Goal: Find specific page/section: Find specific page/section

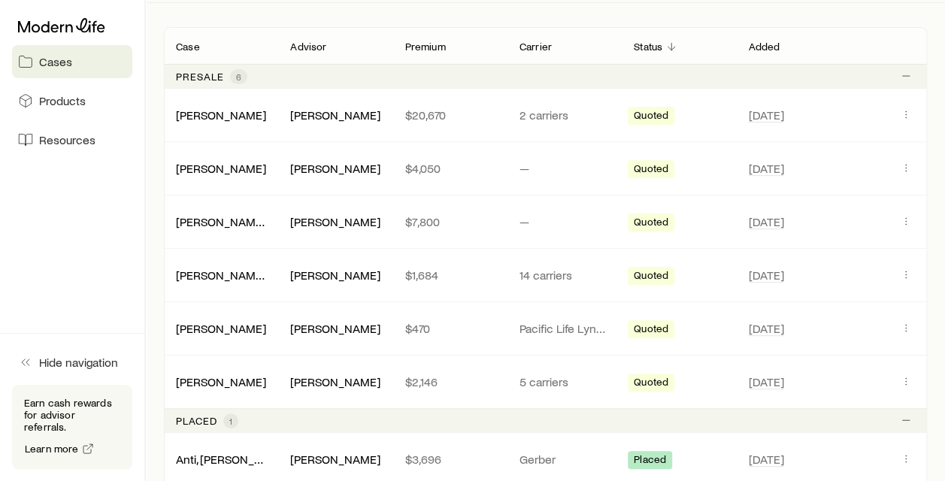
scroll to position [263, 0]
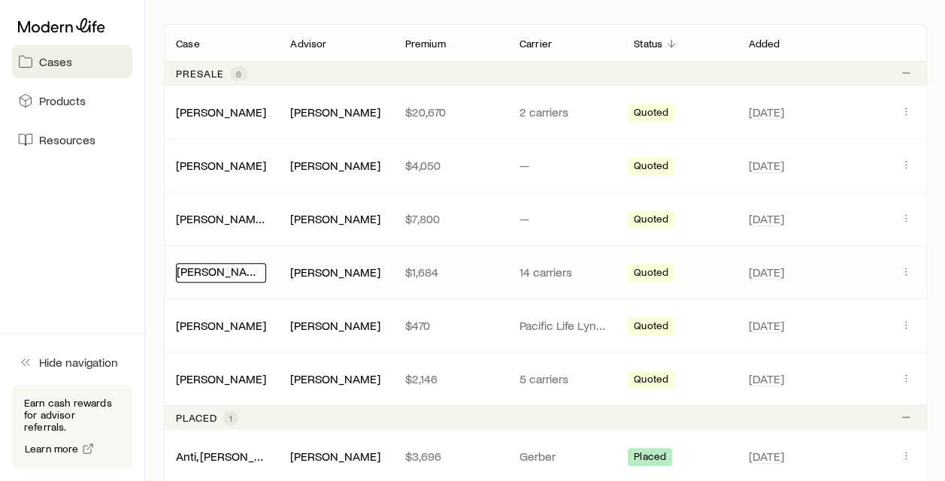
click at [221, 275] on link "[PERSON_NAME][GEOGRAPHIC_DATA]" at bounding box center [278, 271] width 203 height 14
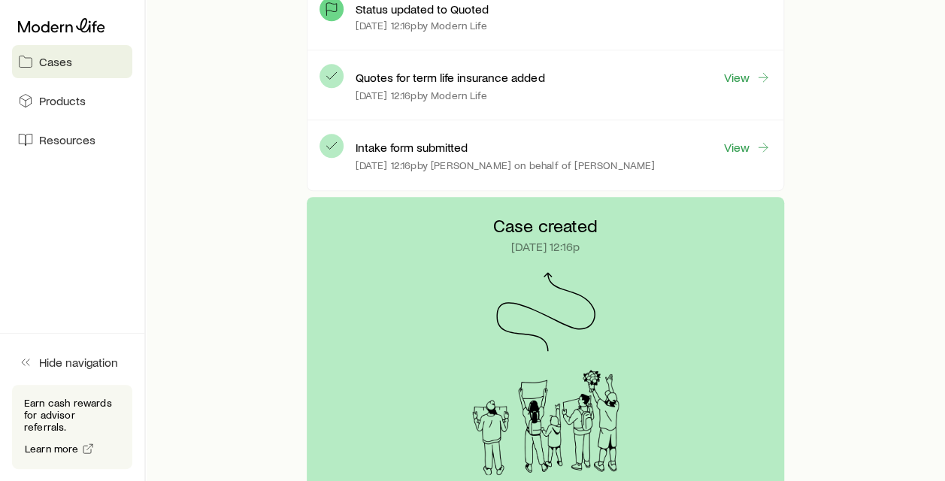
scroll to position [300, 0]
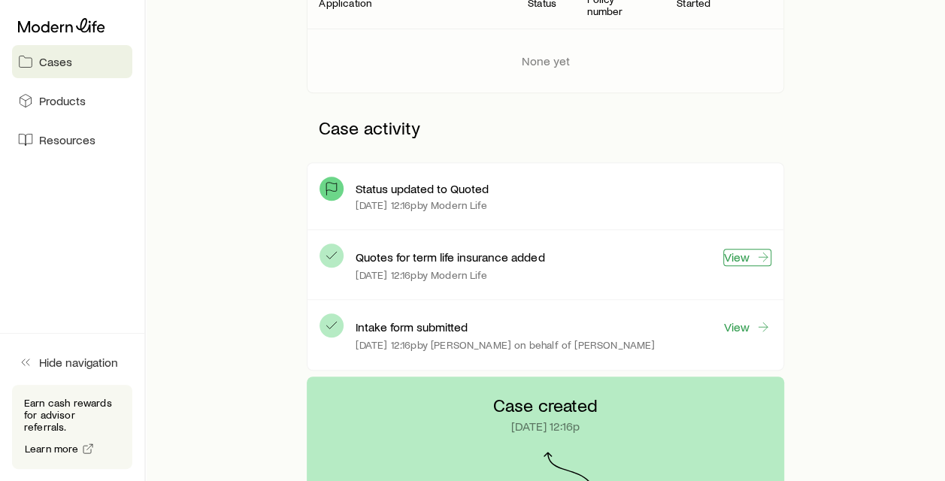
click at [738, 250] on link "View" at bounding box center [747, 257] width 48 height 17
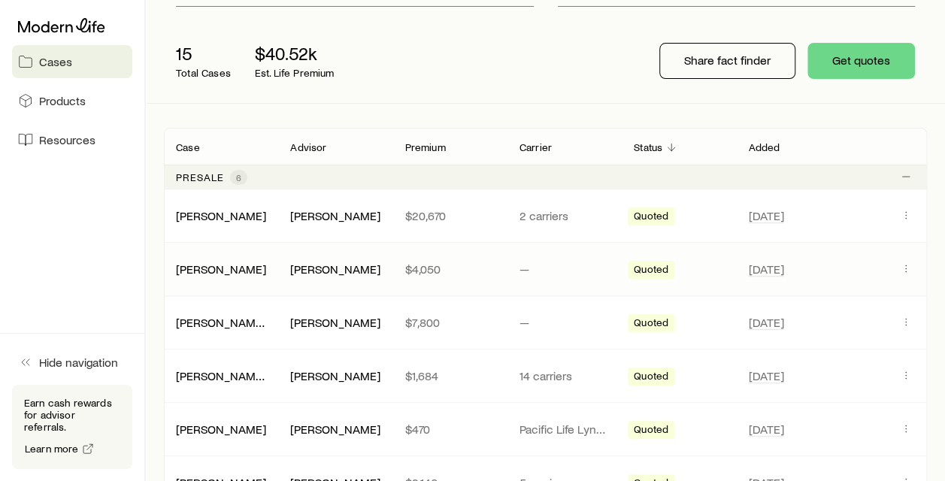
scroll to position [175, 0]
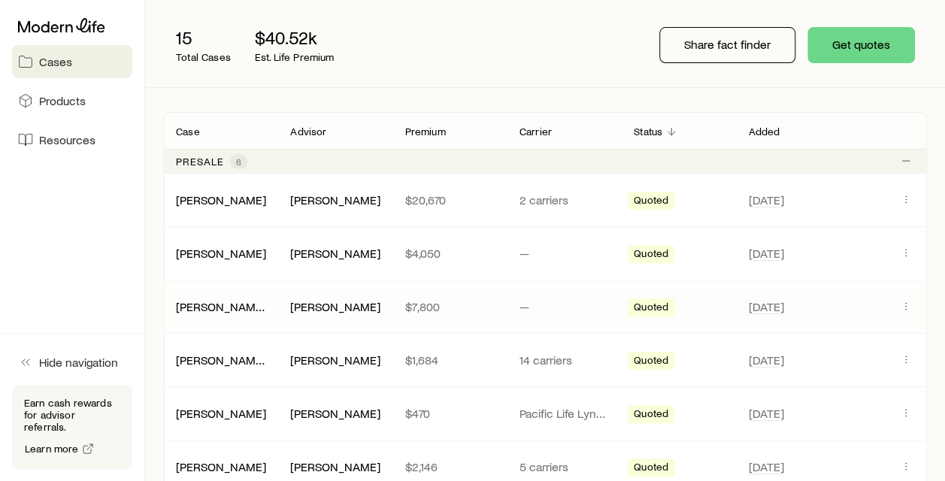
click at [270, 306] on div "[PERSON_NAME], Vilandria" at bounding box center [221, 306] width 114 height 15
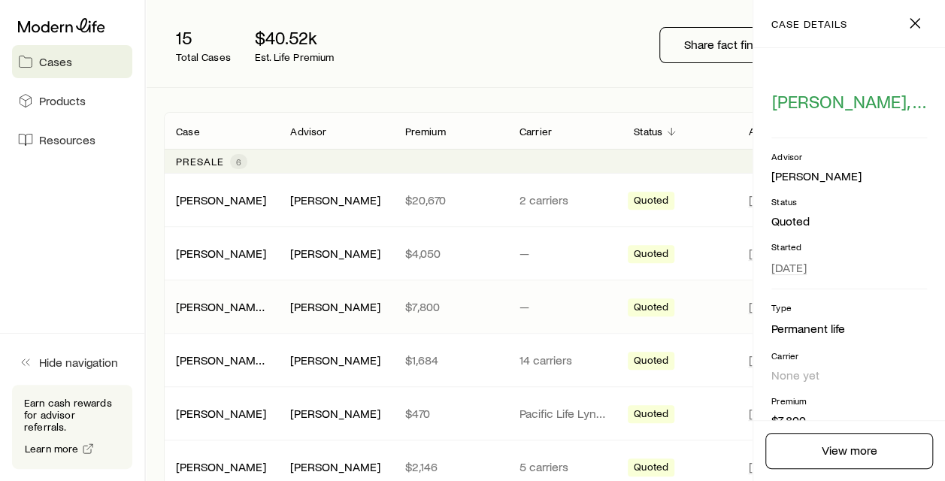
click at [581, 93] on div "Search and filter By case status All statuses 15 Total Cases $40.52k Est. Life …" at bounding box center [545, 374] width 763 height 893
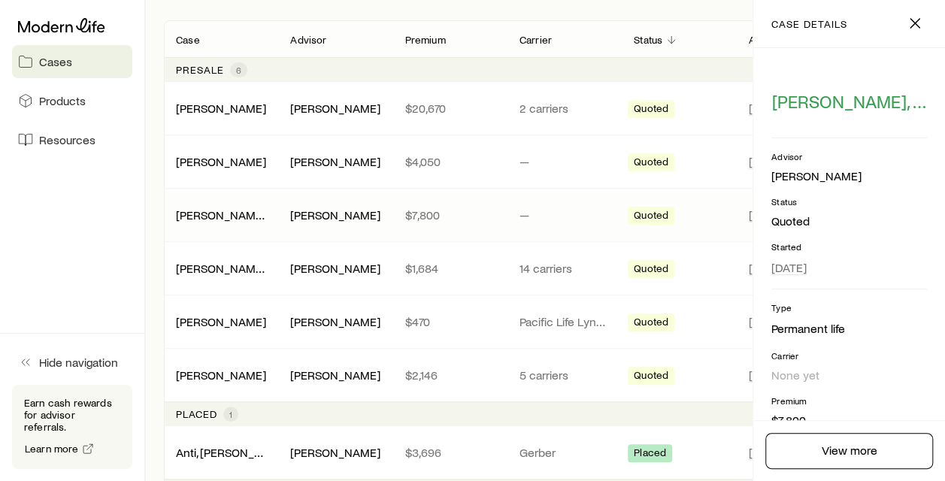
scroll to position [451, 0]
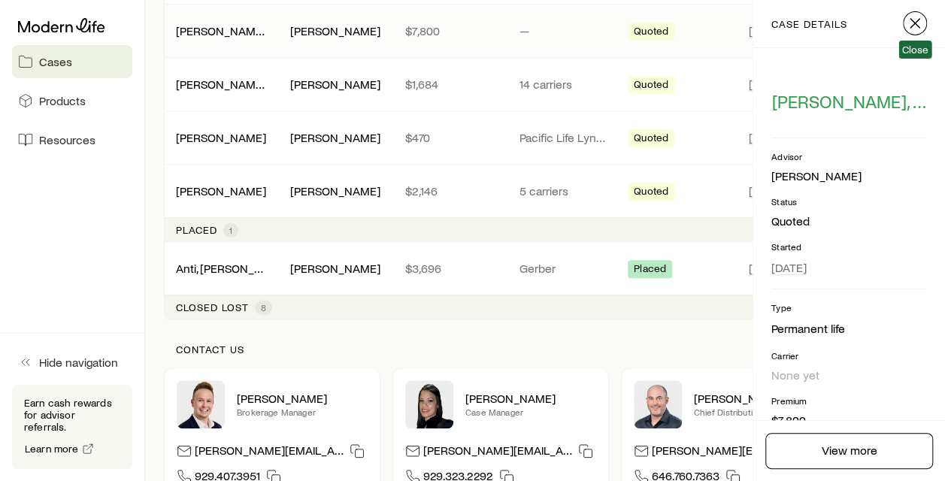
click at [906, 26] on icon "button" at bounding box center [915, 23] width 18 height 18
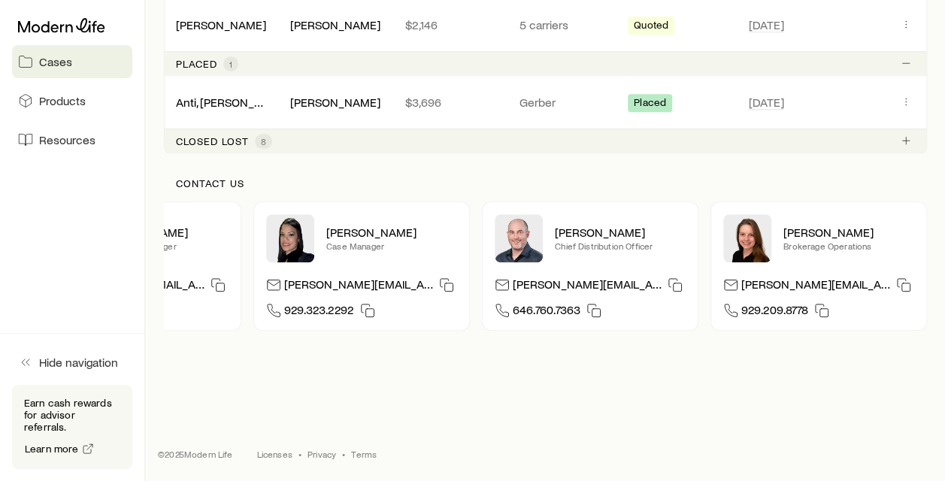
scroll to position [0, 0]
